Goal: Task Accomplishment & Management: Use online tool/utility

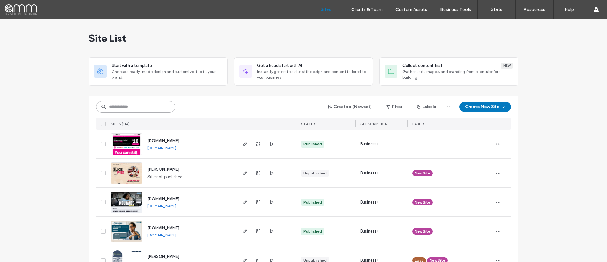
click at [129, 107] on input at bounding box center [135, 106] width 79 height 11
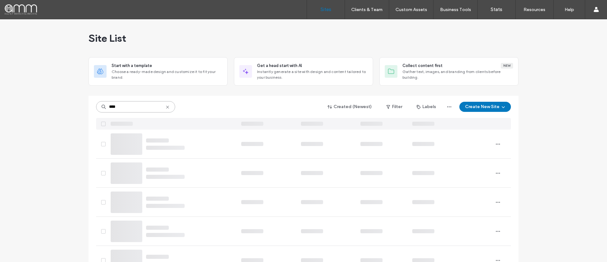
type input "****"
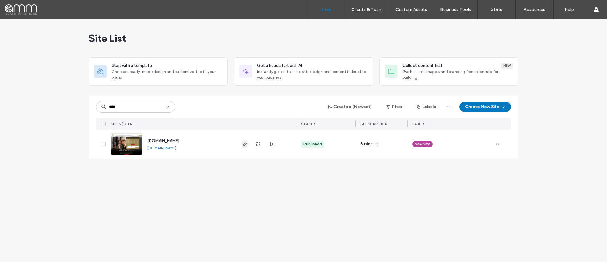
click at [243, 144] on icon "button" at bounding box center [245, 144] width 5 height 5
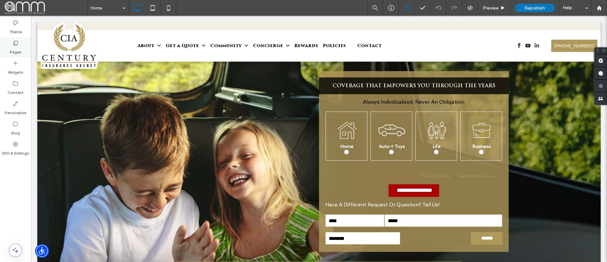
click at [17, 47] on label "Pages" at bounding box center [16, 50] width 12 height 9
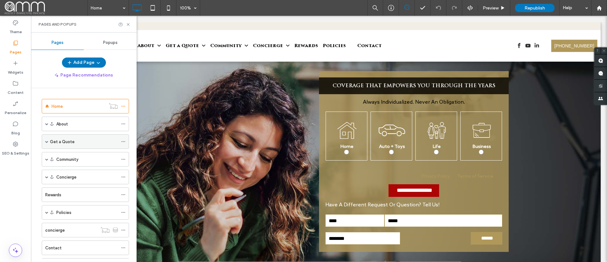
click at [47, 140] on span at bounding box center [46, 141] width 3 height 3
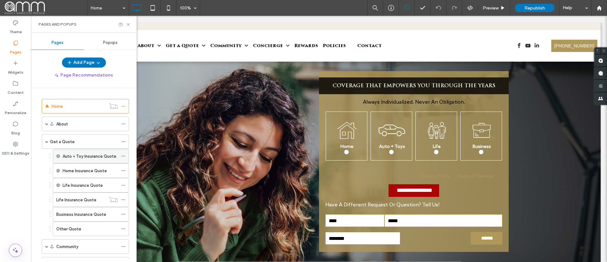
click at [96, 154] on label "Auto + Toy Insurance Quote" at bounding box center [90, 156] width 54 height 11
click at [77, 169] on label "Home Insurance Quote" at bounding box center [85, 169] width 44 height 11
click at [98, 168] on label "Home Insurance Quote" at bounding box center [85, 169] width 44 height 11
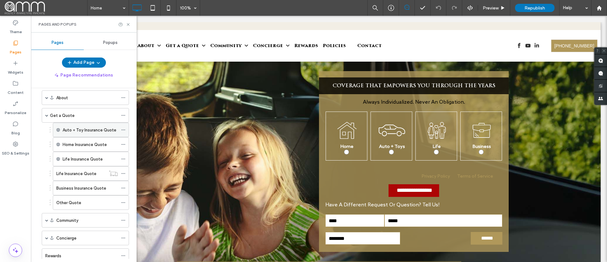
scroll to position [26, 0]
click at [79, 127] on label "Auto + Toy Insurance Quote" at bounding box center [90, 130] width 54 height 11
click at [58, 128] on div "Auto + Toy Insurance Quote" at bounding box center [91, 130] width 76 height 15
click at [125, 130] on icon at bounding box center [123, 130] width 4 height 4
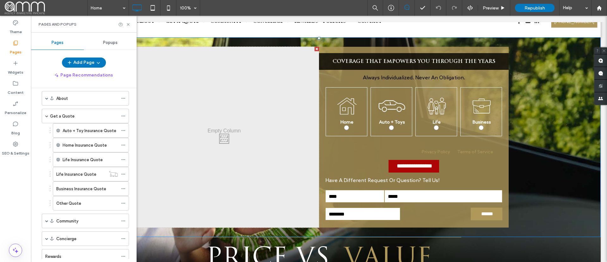
scroll to position [0, 0]
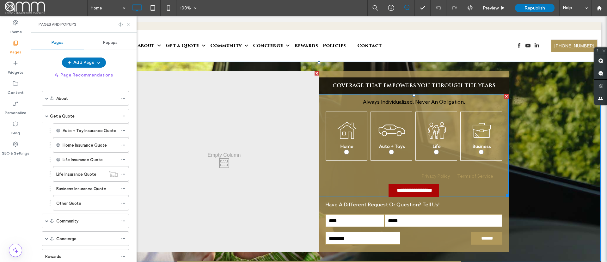
click at [386, 137] on img at bounding box center [392, 131] width 34 height 34
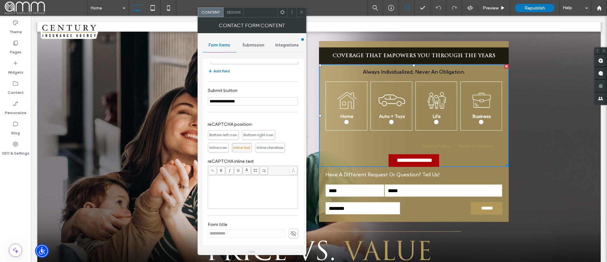
scroll to position [24, 0]
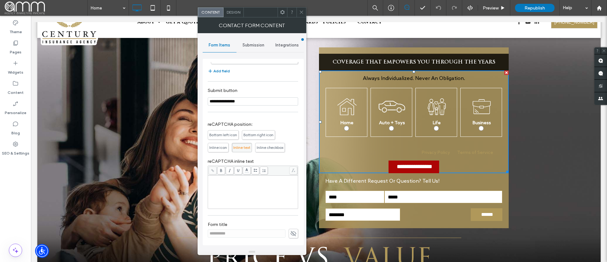
drag, startPoint x: 258, startPoint y: 45, endPoint x: 254, endPoint y: 46, distance: 4.1
click at [258, 45] on span "Submission" at bounding box center [254, 45] width 22 height 5
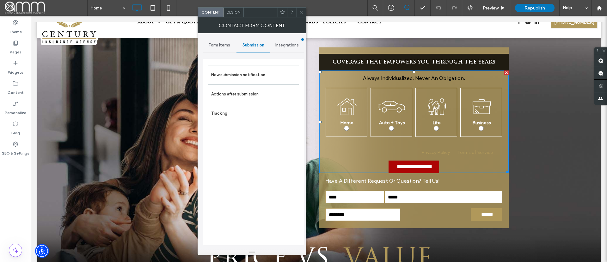
click at [226, 48] on div "Form Items" at bounding box center [220, 45] width 34 height 14
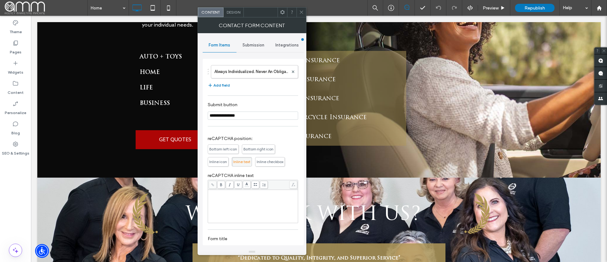
scroll to position [430, 0]
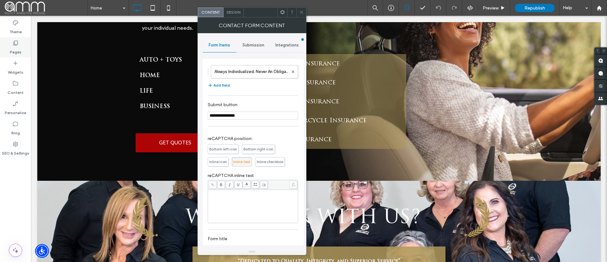
click at [8, 52] on div "Pages" at bounding box center [15, 47] width 31 height 20
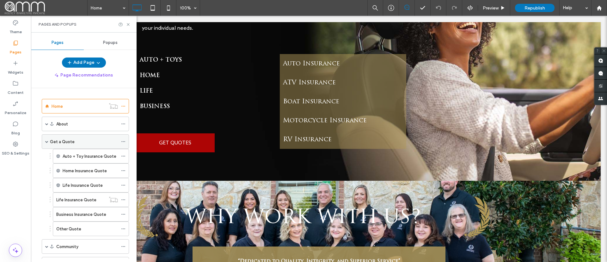
click at [71, 141] on label "Get a Quote" at bounding box center [62, 141] width 25 height 11
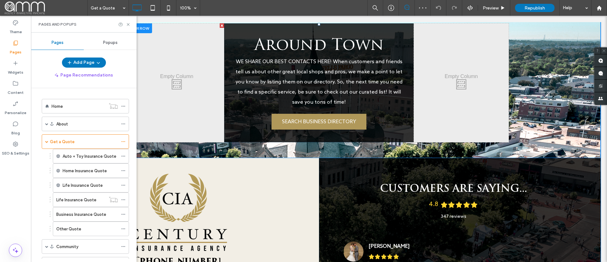
scroll to position [450, 0]
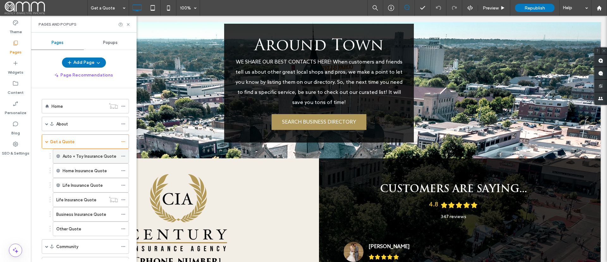
click at [89, 163] on div "Auto + Toy Insurance Quote" at bounding box center [90, 156] width 55 height 14
click at [108, 157] on label "Auto + Toy Insurance Quote" at bounding box center [90, 156] width 54 height 11
click at [73, 227] on label "Other Quote" at bounding box center [68, 229] width 25 height 11
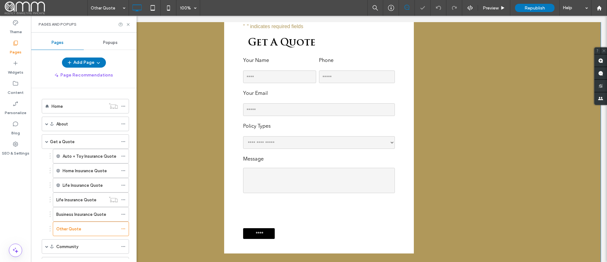
scroll to position [158, 0]
click at [85, 214] on label "Business Insurance Quote" at bounding box center [81, 214] width 50 height 11
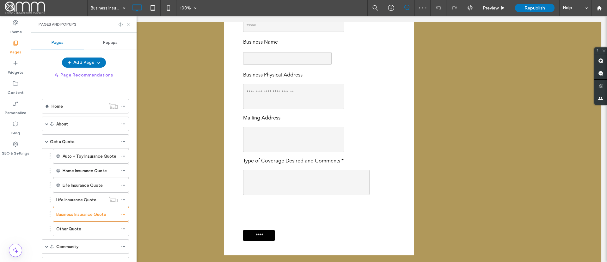
scroll to position [224, 0]
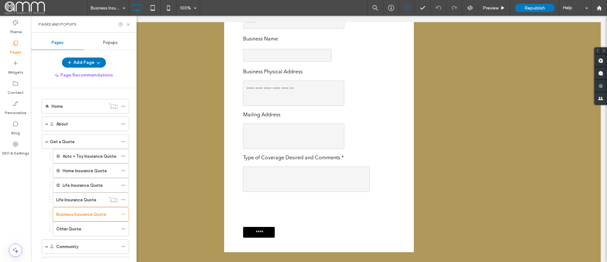
click at [78, 199] on label "Life Insurance Quote" at bounding box center [76, 199] width 40 height 11
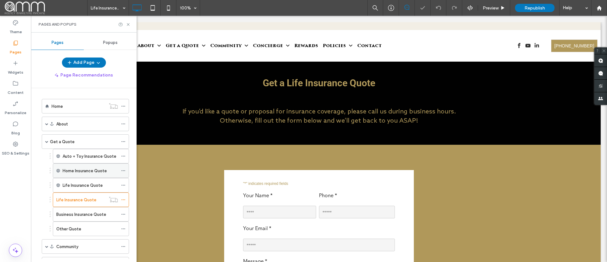
scroll to position [140, 0]
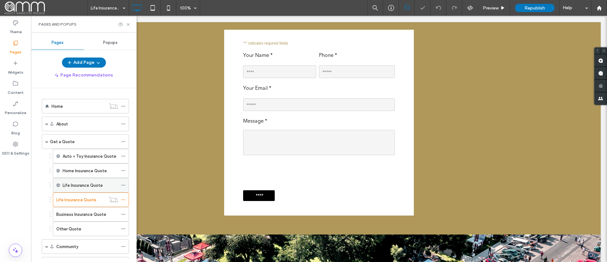
click at [74, 183] on label "Life Insurance Quote" at bounding box center [83, 185] width 40 height 11
click at [83, 186] on label "Life Insurance Quote" at bounding box center [83, 185] width 40 height 11
click at [48, 186] on ol "Auto + Toy Insurance Quote Home Insurance Quote Life Insurance Quote Life Insur…" at bounding box center [87, 192] width 84 height 87
click at [122, 184] on icon at bounding box center [123, 185] width 4 height 4
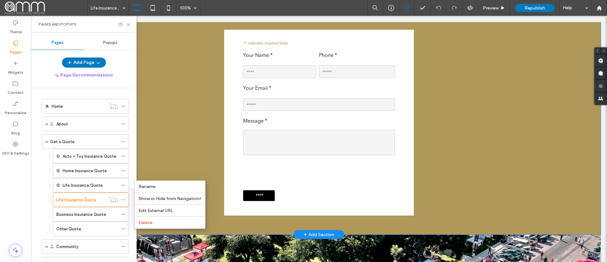
drag, startPoint x: 225, startPoint y: 153, endPoint x: 194, endPoint y: 137, distance: 34.8
